Goal: Browse casually: Explore the website without a specific task or goal

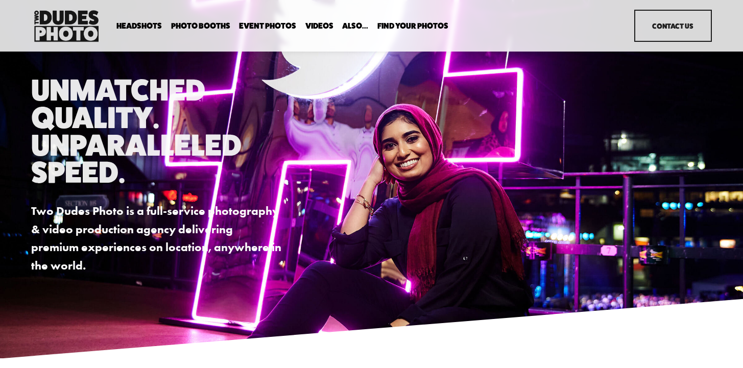
click at [0, 0] on span "In Your Office" at bounding box center [0, 0] width 0 height 0
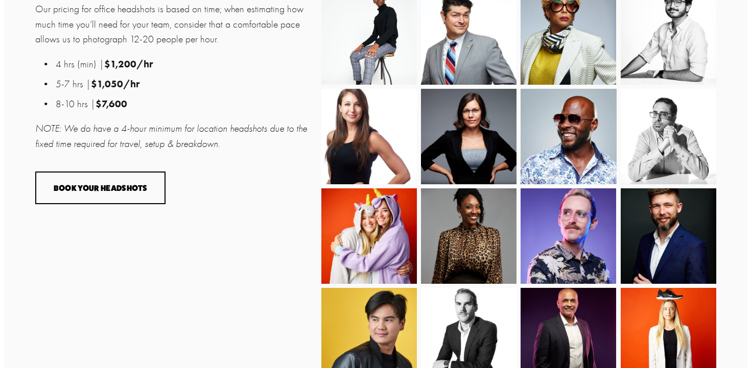
scroll to position [719, 0]
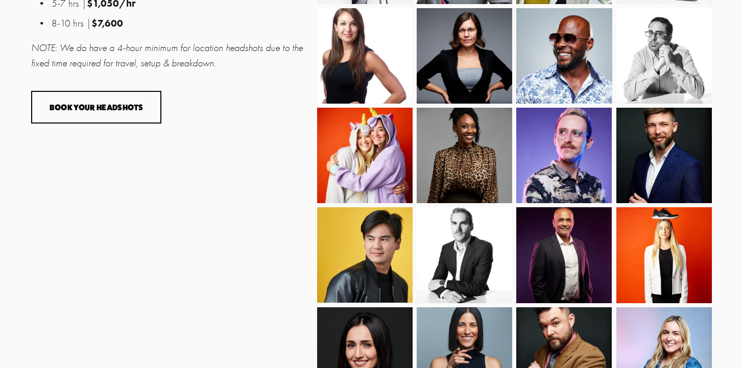
click at [441, 74] on img at bounding box center [461, 56] width 119 height 96
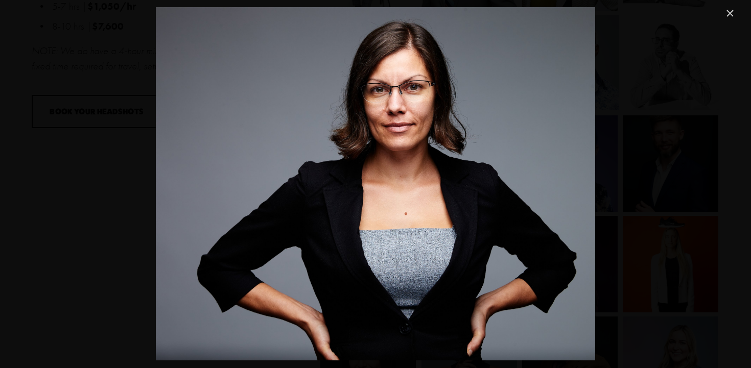
click at [105, 155] on div "Gallery" at bounding box center [375, 184] width 721 height 354
